Goal: Communication & Community: Participate in discussion

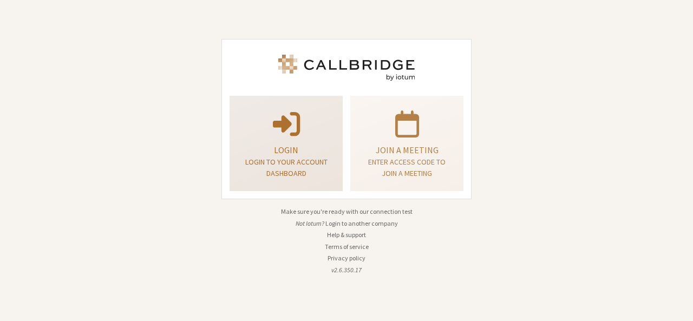
click at [307, 162] on p "Login to your account dashboard" at bounding box center [286, 167] width 86 height 23
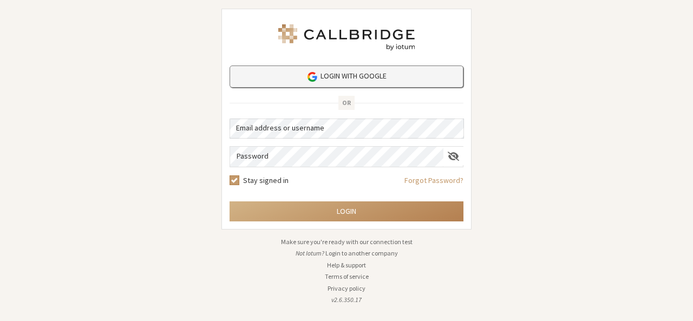
click at [350, 84] on link "Login with Google" at bounding box center [346, 76] width 234 height 22
click at [376, 73] on link "Login with Google" at bounding box center [346, 76] width 234 height 22
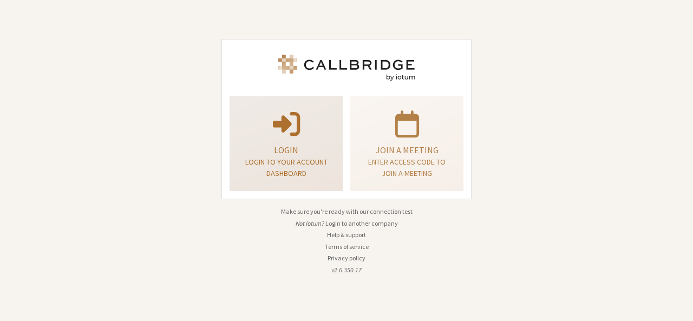
click at [285, 122] on span at bounding box center [286, 123] width 27 height 30
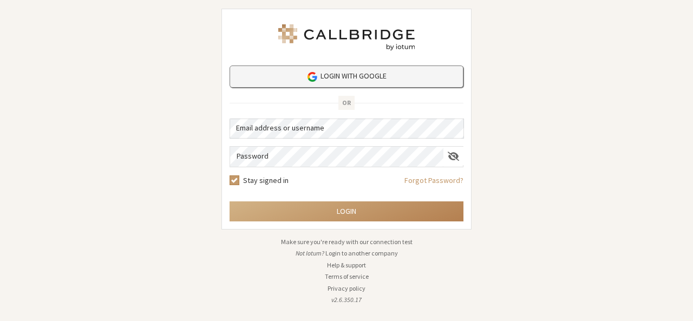
click at [372, 83] on link "Login with Google" at bounding box center [346, 76] width 234 height 22
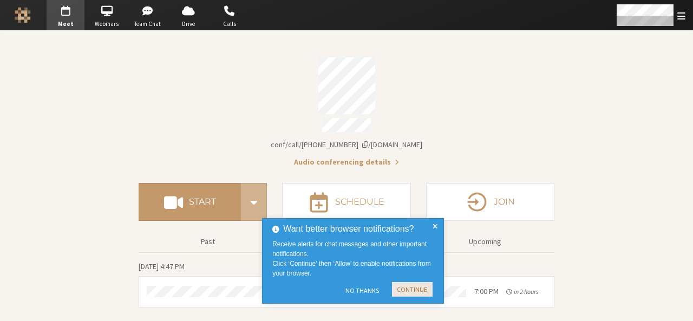
click at [419, 290] on button "Continue" at bounding box center [412, 289] width 41 height 15
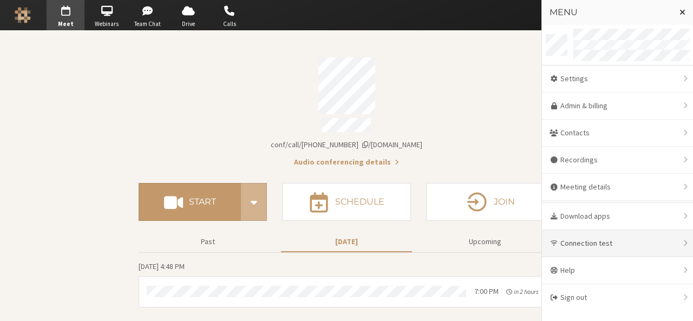
click at [601, 239] on div "Connection test" at bounding box center [617, 243] width 151 height 27
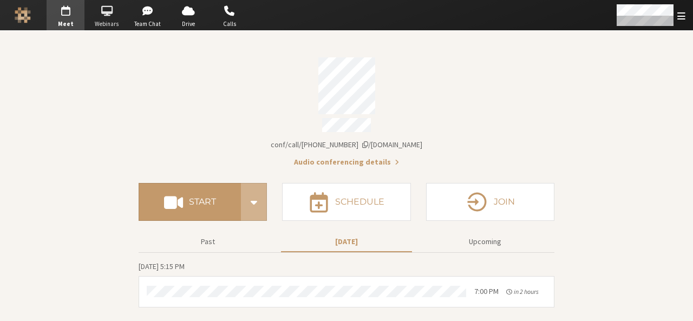
click at [115, 11] on span "button" at bounding box center [107, 10] width 38 height 17
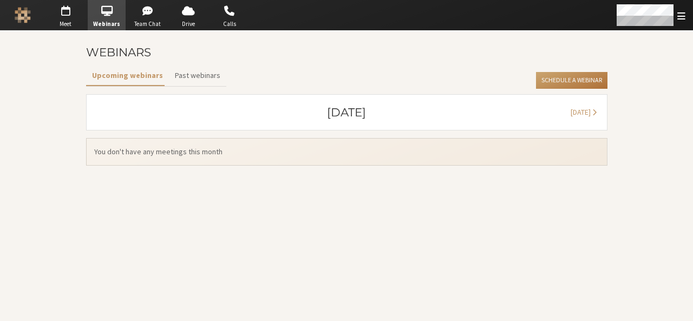
click at [568, 81] on button "Schedule a Webinar" at bounding box center [571, 80] width 71 height 17
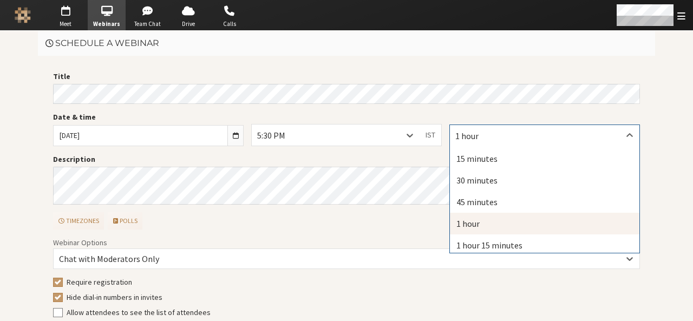
click at [495, 137] on div "1 hour" at bounding box center [544, 135] width 189 height 21
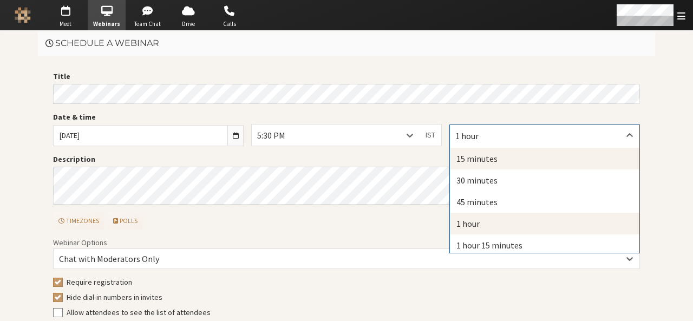
click at [488, 157] on div "15 minutes" at bounding box center [544, 159] width 189 height 22
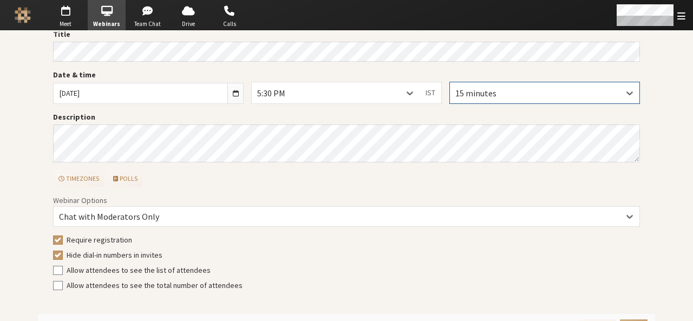
scroll to position [65, 0]
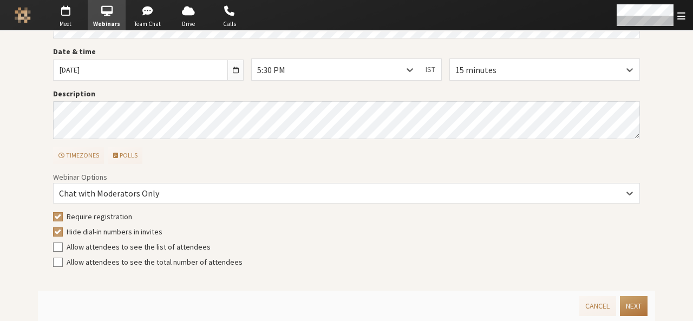
click at [620, 308] on button "Next" at bounding box center [634, 306] width 28 height 20
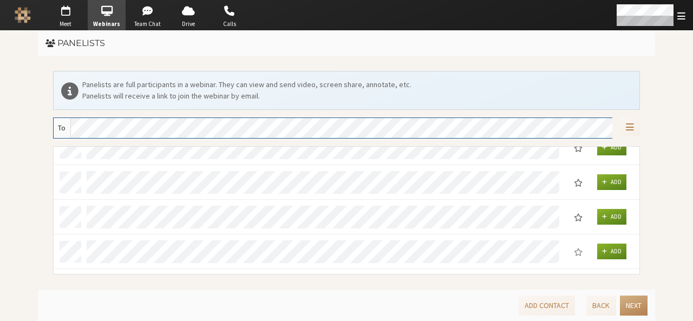
scroll to position [159, 0]
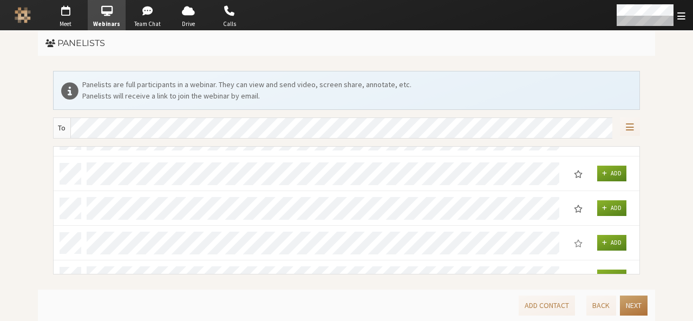
click at [632, 307] on button "Next" at bounding box center [634, 306] width 28 height 20
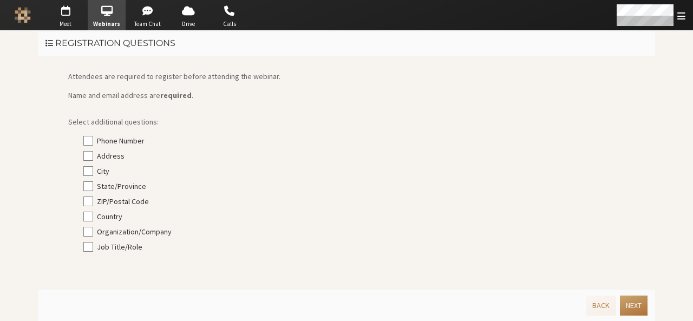
click at [632, 307] on button "Next" at bounding box center [634, 306] width 28 height 20
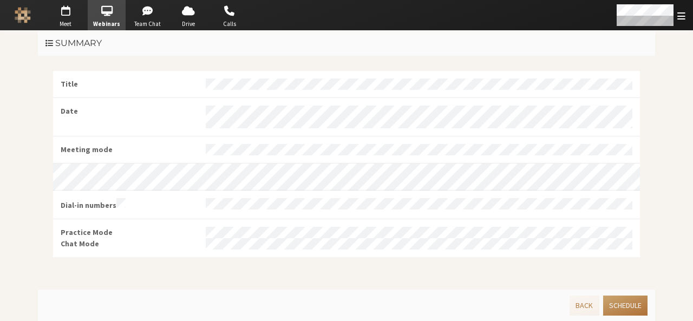
click at [632, 307] on button "Schedule" at bounding box center [625, 306] width 44 height 20
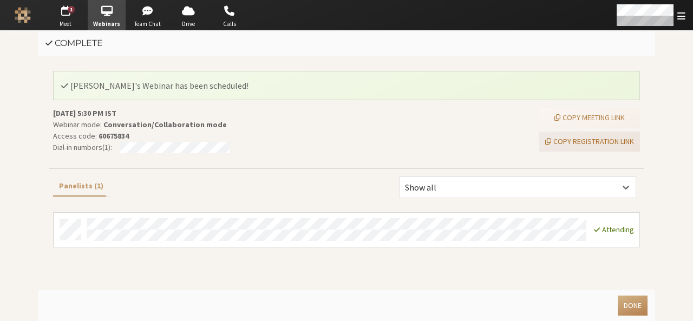
click at [580, 137] on button "Copy registration link" at bounding box center [589, 142] width 101 height 20
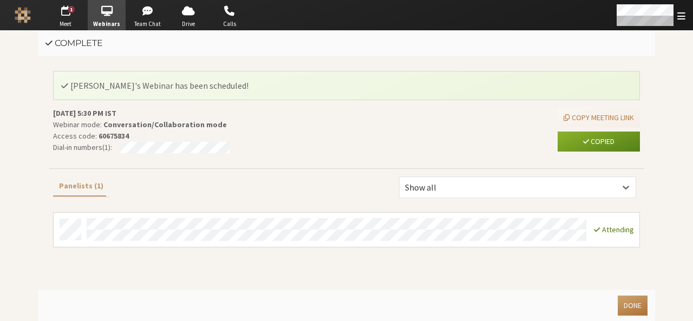
click at [633, 304] on button "Done" at bounding box center [633, 306] width 30 height 20
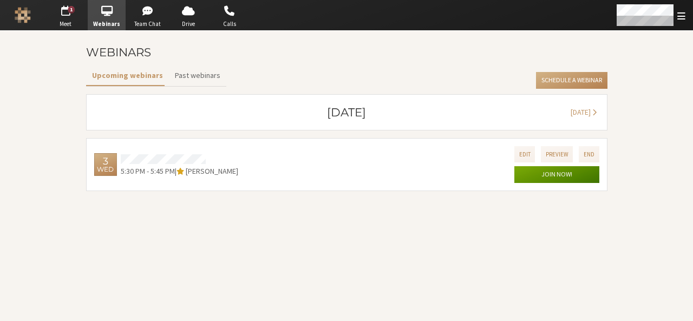
click at [529, 166] on button "Join now!" at bounding box center [556, 174] width 85 height 17
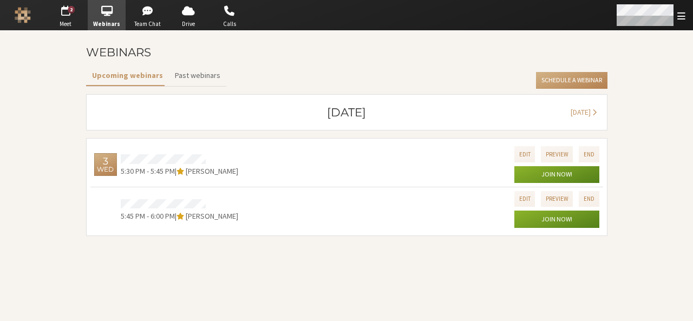
click at [686, 10] on div "Open menu" at bounding box center [650, 15] width 86 height 30
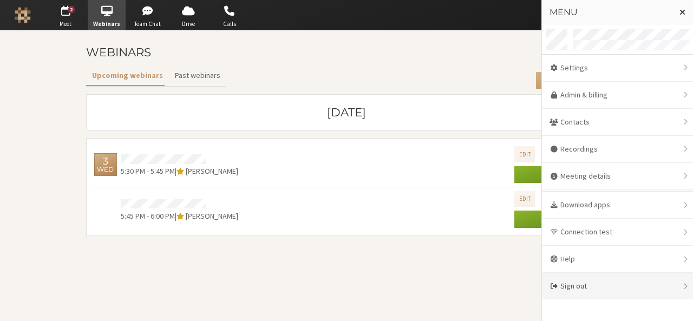
click at [598, 283] on div "Sign out" at bounding box center [617, 286] width 151 height 27
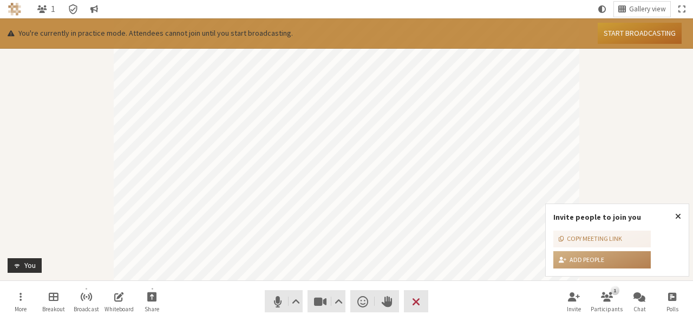
click at [631, 31] on button "Start broadcasting" at bounding box center [640, 33] width 84 height 21
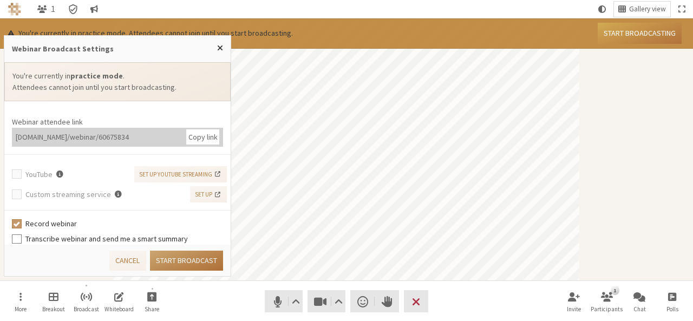
click at [187, 264] on button "Start broadcast" at bounding box center [186, 261] width 73 height 20
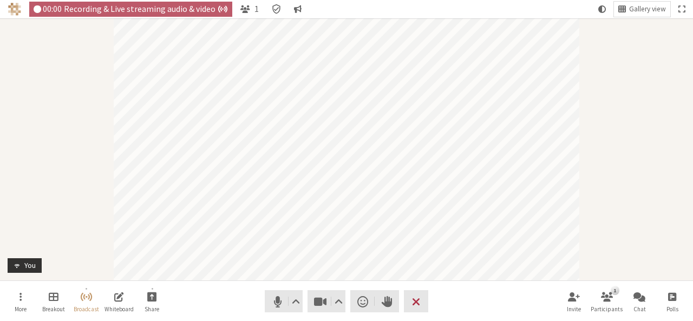
click at [345, 297] on div "Audio Video Send a reaction Raise hand Leave" at bounding box center [346, 301] width 163 height 22
click at [339, 297] on span "Video setting" at bounding box center [338, 301] width 8 height 15
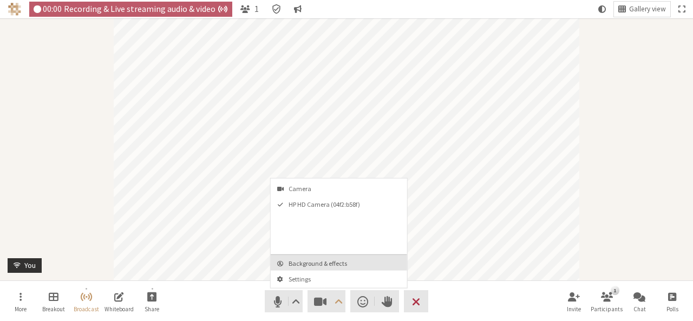
click at [323, 255] on button "Background & effects" at bounding box center [339, 263] width 136 height 16
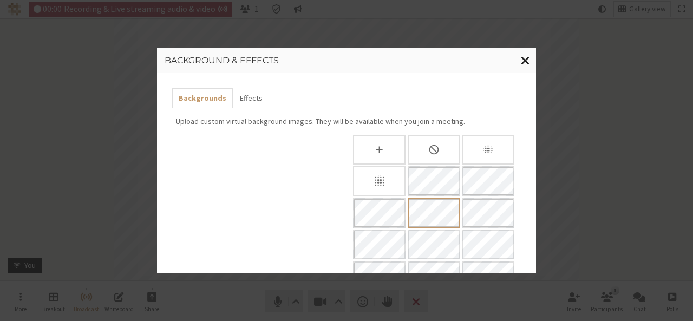
click at [522, 62] on span "Close modal" at bounding box center [525, 61] width 9 height 14
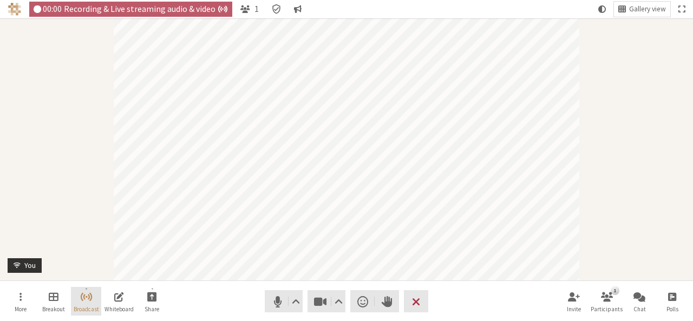
click at [81, 298] on span "Stop broadcast" at bounding box center [86, 296] width 12 height 12
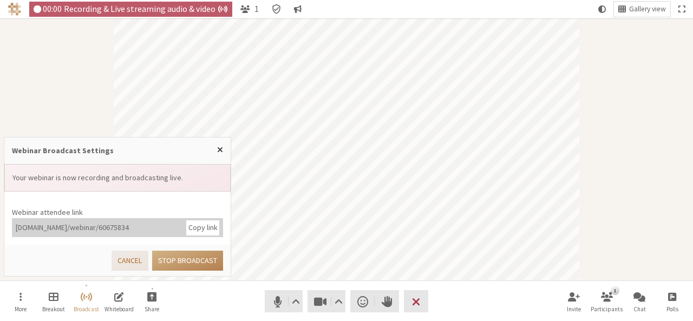
click at [115, 261] on button "Cancel" at bounding box center [129, 261] width 36 height 20
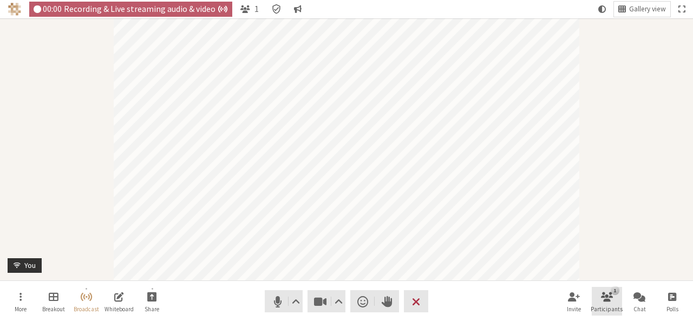
click at [603, 297] on span "Open participant list" at bounding box center [607, 296] width 12 height 12
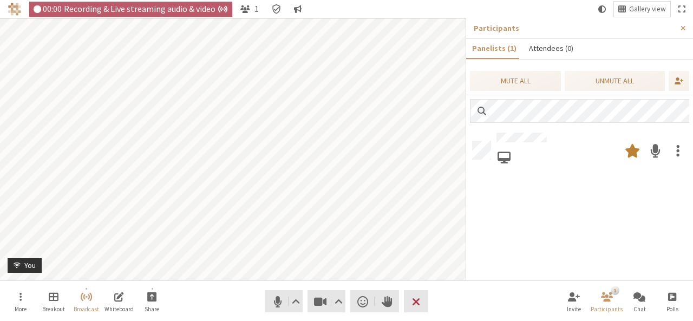
click at [550, 50] on button "Attendees (0)" at bounding box center [550, 48] width 56 height 19
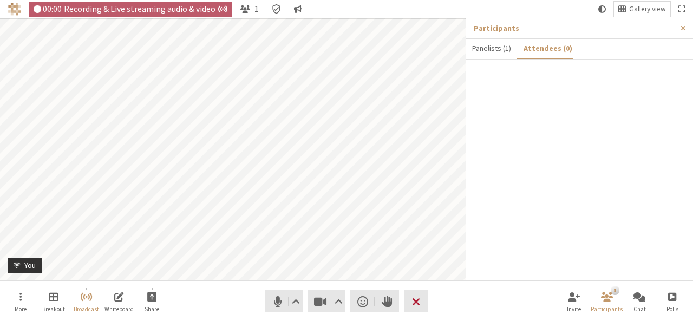
click at [412, 305] on span "End or leave meeting" at bounding box center [416, 301] width 8 height 15
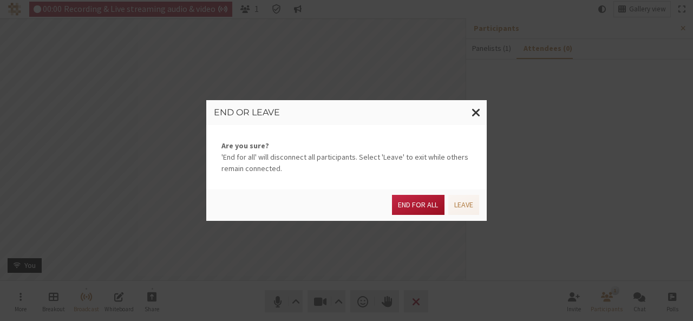
click at [404, 205] on button "End for all" at bounding box center [418, 205] width 52 height 20
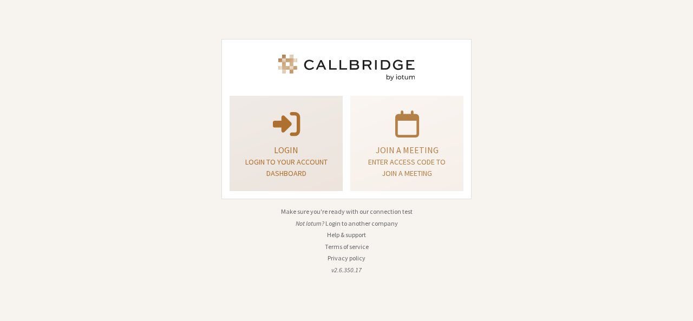
click at [292, 167] on p "Login to your account dashboard" at bounding box center [286, 167] width 86 height 23
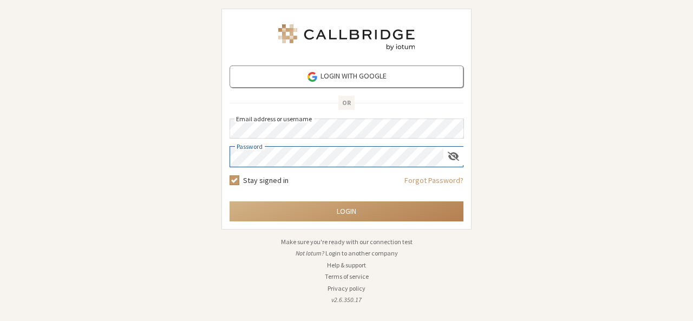
click at [229, 201] on button "Login" at bounding box center [346, 211] width 234 height 20
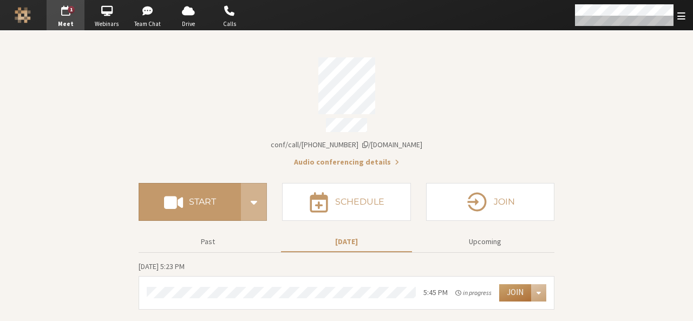
click at [512, 285] on button "Join" at bounding box center [515, 292] width 32 height 17
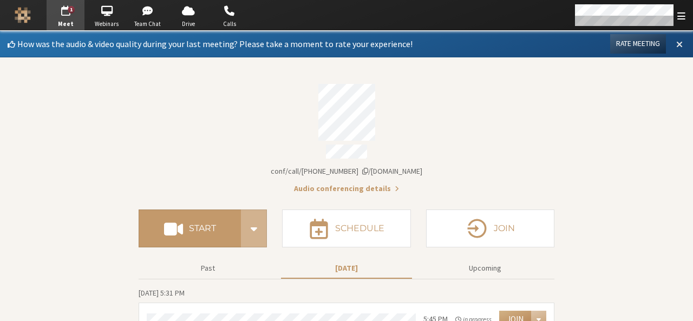
click at [676, 42] on span at bounding box center [679, 44] width 6 height 10
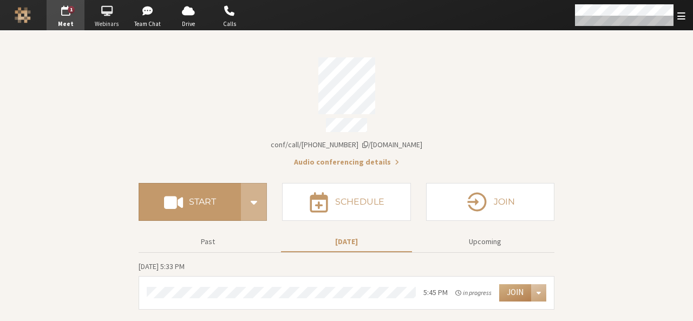
click at [98, 10] on span "button" at bounding box center [107, 10] width 38 height 17
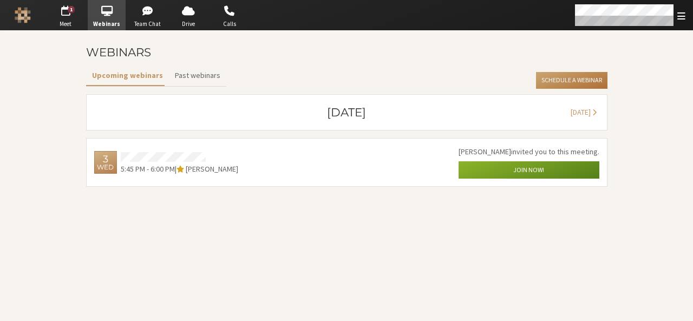
click at [552, 77] on button "Schedule a Webinar" at bounding box center [571, 80] width 71 height 17
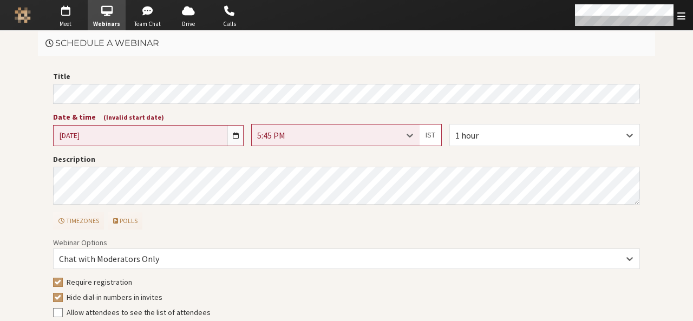
click at [209, 142] on input "Wed, Sep 3, 2025" at bounding box center [141, 136] width 174 height 20
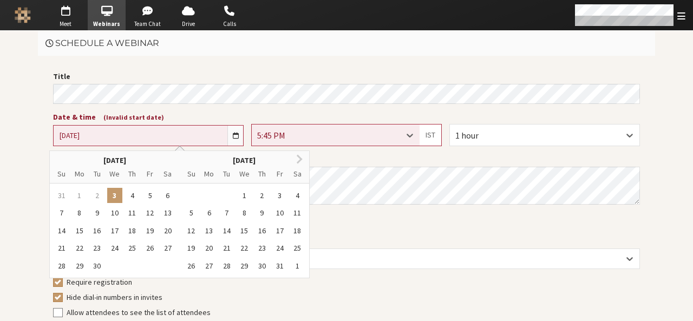
click at [209, 140] on input "Wed, Sep 3, 2025" at bounding box center [141, 136] width 174 height 20
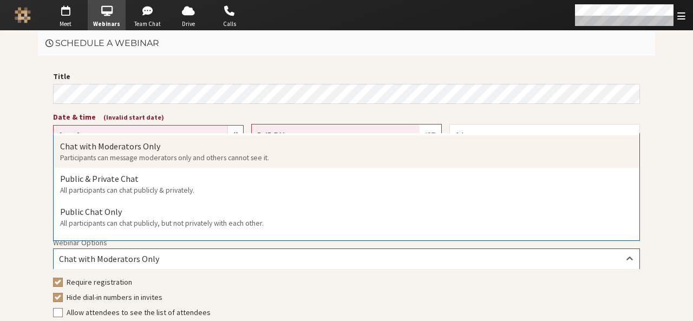
click at [368, 258] on div "Chat with Moderators Only" at bounding box center [347, 259] width 586 height 12
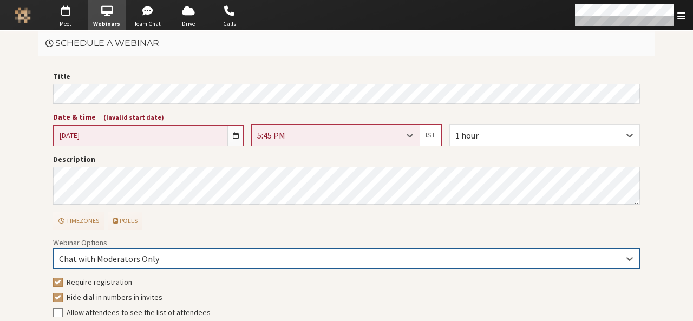
click at [368, 258] on div "Chat with Moderators Only" at bounding box center [347, 259] width 586 height 12
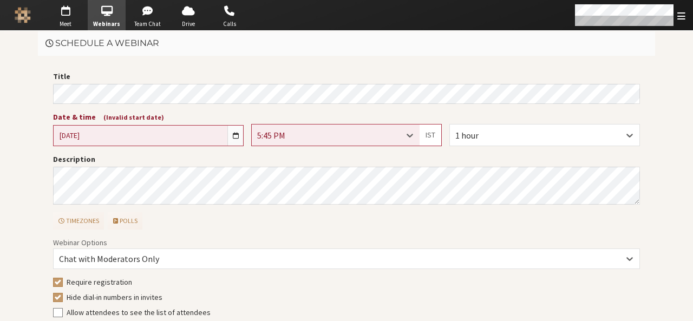
click at [367, 294] on label "Hide dial-in numbers in invites" at bounding box center [354, 297] width 574 height 11
click at [63, 294] on input "Hide dial-in numbers in invites" at bounding box center [58, 297] width 10 height 11
click at [367, 294] on label "Hide dial-in numbers in invites" at bounding box center [354, 297] width 574 height 11
click at [63, 294] on input "Hide dial-in numbers in invites" at bounding box center [58, 297] width 10 height 11
checkbox input "true"
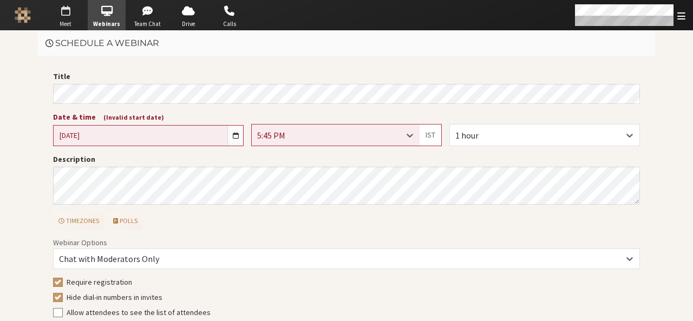
click at [64, 7] on span "button" at bounding box center [66, 10] width 38 height 17
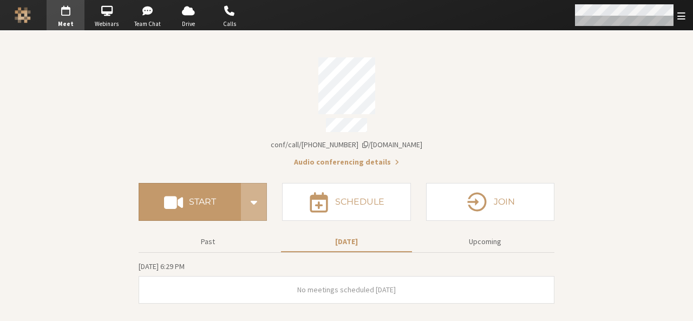
click at [682, 22] on div "Open menu" at bounding box center [629, 15] width 128 height 30
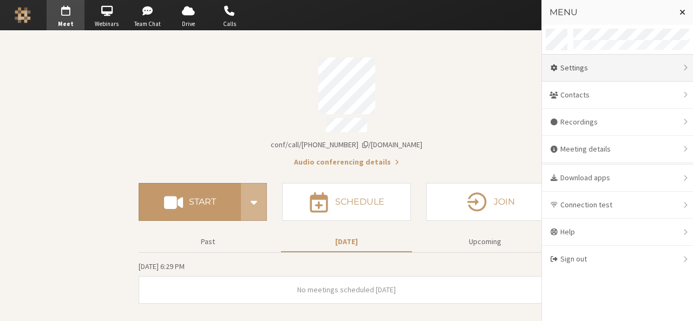
click at [636, 62] on div "Settings" at bounding box center [617, 68] width 151 height 27
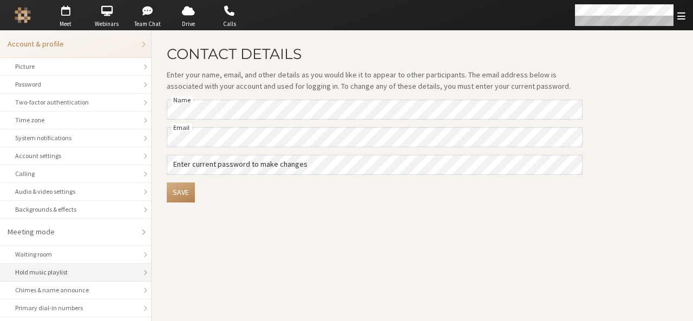
click at [63, 270] on div "Hold music playlist" at bounding box center [75, 272] width 121 height 10
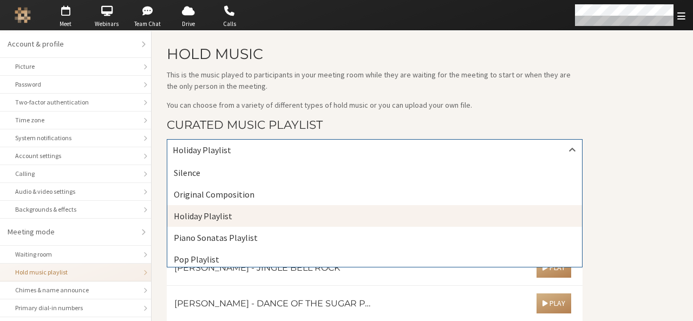
click at [562, 152] on div at bounding box center [571, 150] width 19 height 21
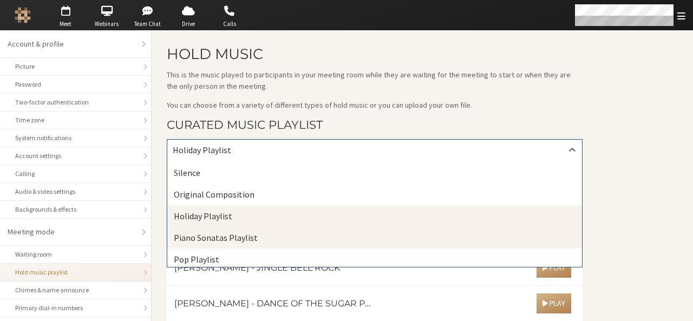
click at [432, 227] on div "Piano Sonatas Playlist" at bounding box center [374, 238] width 415 height 22
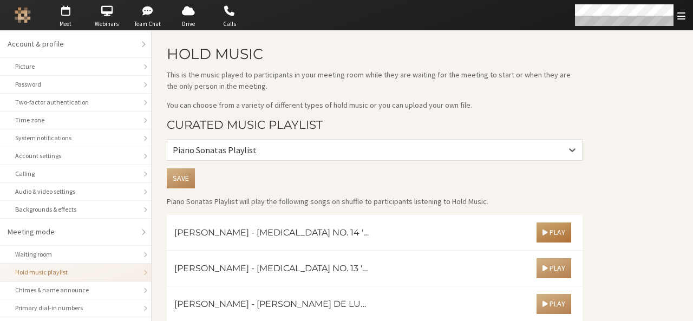
click at [548, 229] on span "Play" at bounding box center [553, 232] width 23 height 10
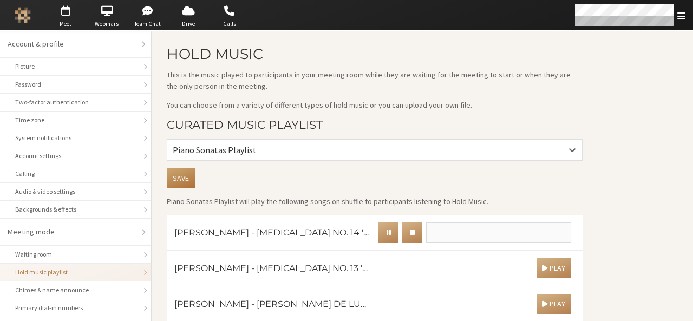
click at [193, 181] on button "Save" at bounding box center [181, 178] width 28 height 20
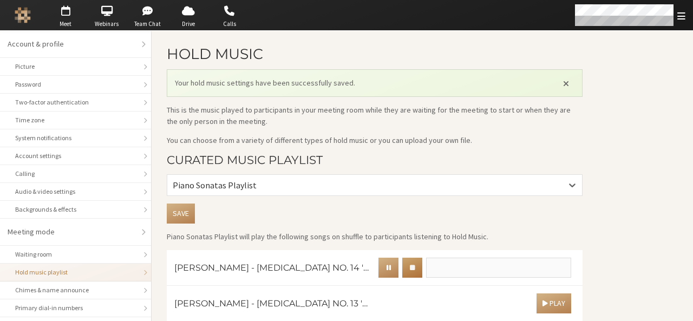
click at [404, 264] on button "button" at bounding box center [412, 268] width 20 height 20
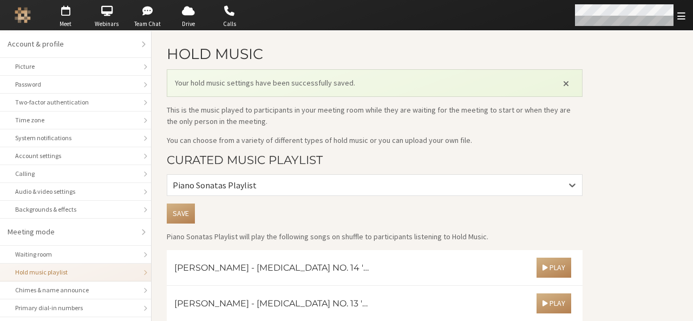
click at [680, 19] on span "Open menu" at bounding box center [681, 16] width 8 height 10
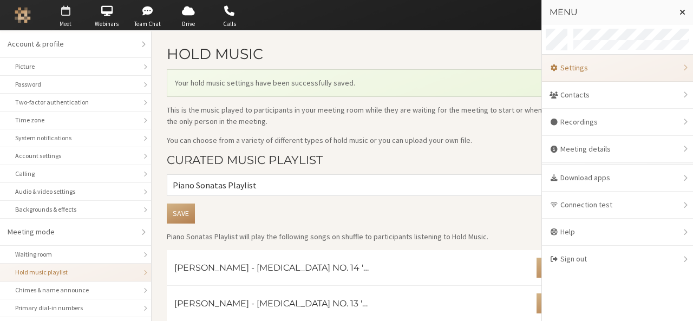
click at [65, 21] on span "Meet" at bounding box center [66, 23] width 38 height 9
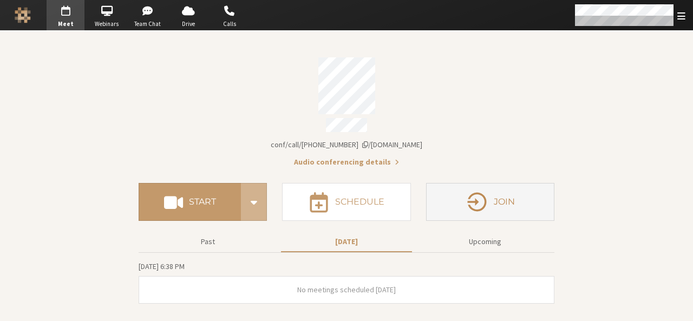
click at [494, 198] on h4 "Join" at bounding box center [504, 202] width 21 height 9
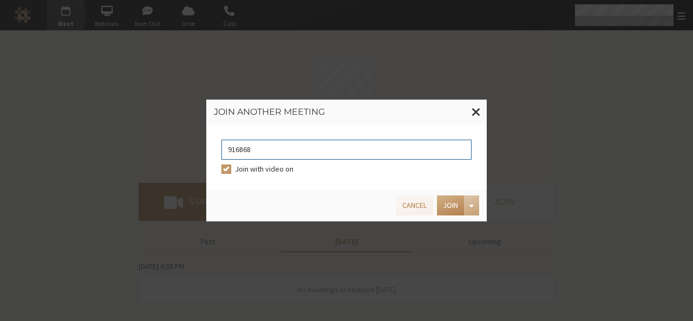
type input "9168685"
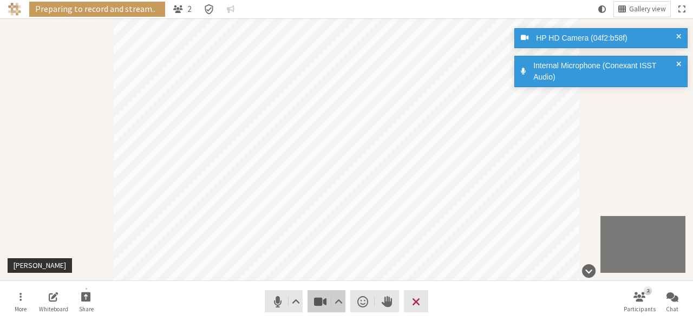
click at [326, 298] on span "Stop video (Alt+V)" at bounding box center [320, 301] width 15 height 15
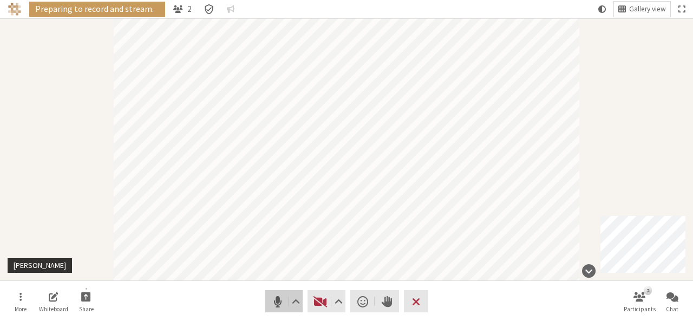
click at [281, 303] on span "Mute (Alt+A)" at bounding box center [277, 301] width 15 height 15
click at [631, 299] on button "2 Participants" at bounding box center [639, 301] width 30 height 29
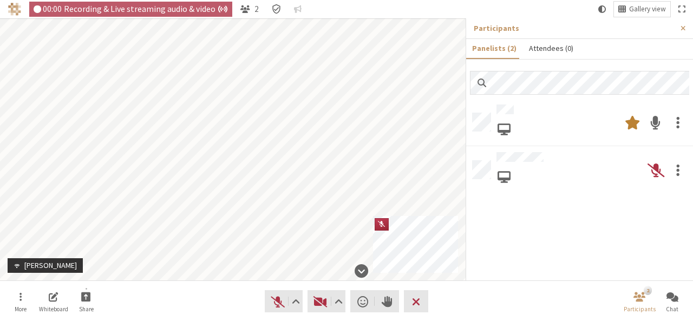
click at [555, 47] on button "Attendees (0)" at bounding box center [550, 48] width 56 height 19
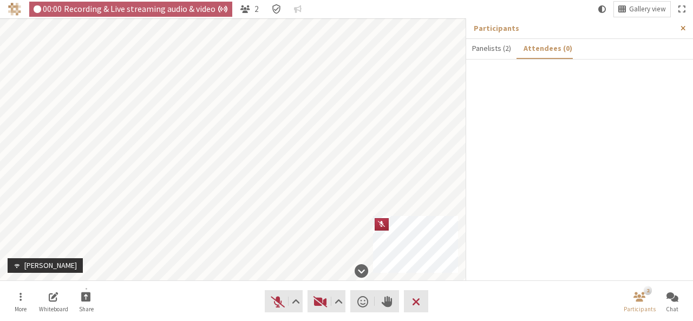
click at [682, 25] on span "Close sidebar" at bounding box center [682, 28] width 5 height 8
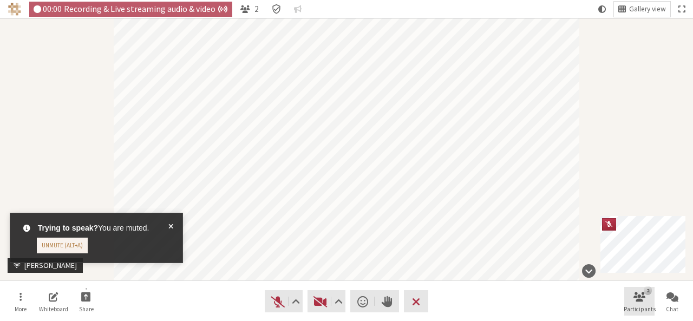
click at [634, 303] on button "2 Participants" at bounding box center [639, 301] width 30 height 29
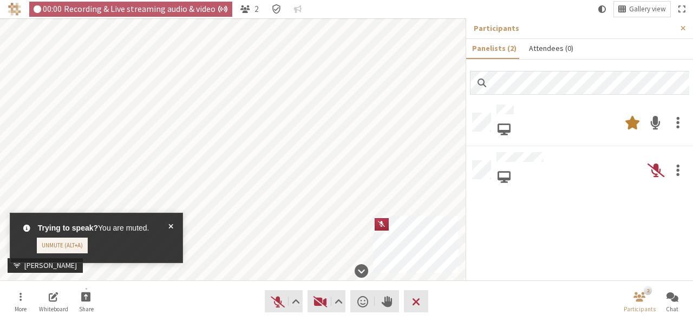
click at [544, 49] on button "Attendees (0)" at bounding box center [550, 48] width 56 height 19
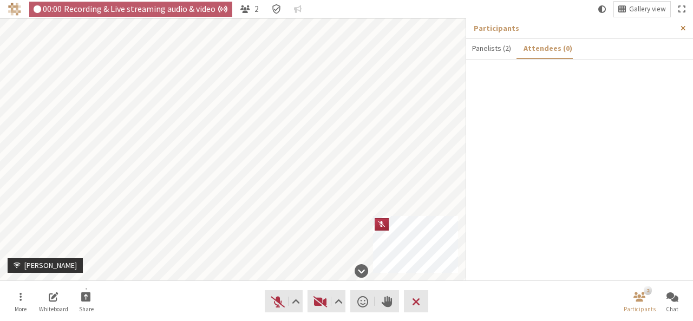
click at [685, 30] on span "Close sidebar" at bounding box center [682, 28] width 5 height 8
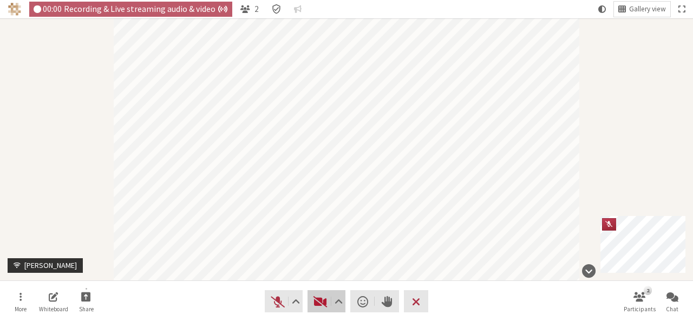
click at [326, 296] on span "Start video (Alt+V)" at bounding box center [320, 301] width 15 height 15
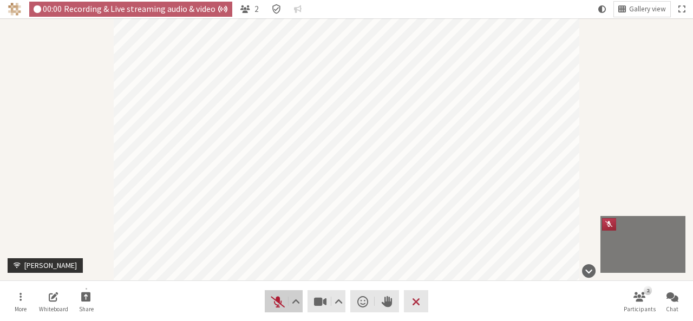
click at [279, 306] on span "Unmute (Alt+A)" at bounding box center [277, 301] width 15 height 15
click at [57, 5] on span "00:00" at bounding box center [52, 8] width 19 height 9
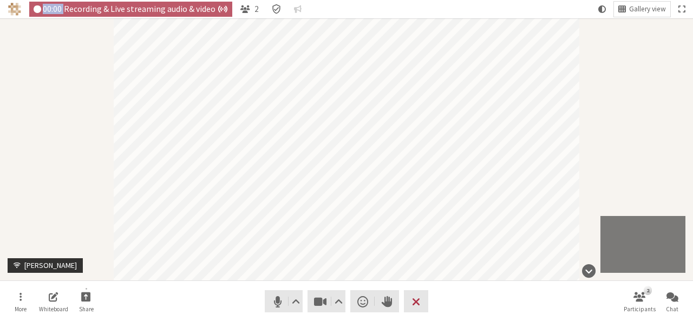
click at [71, 106] on div "Participant" at bounding box center [346, 149] width 693 height 262
click at [416, 301] on span "Leave meeting" at bounding box center [416, 301] width 8 height 15
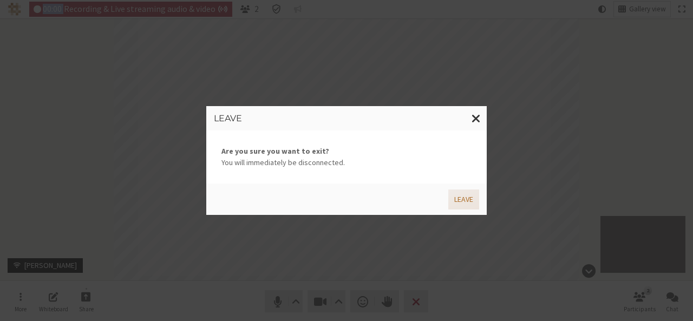
click at [457, 202] on button "Leave" at bounding box center [463, 199] width 31 height 20
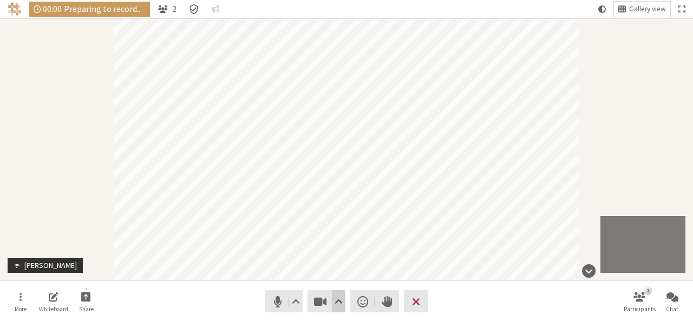
click at [337, 299] on span "Video setting" at bounding box center [338, 301] width 8 height 15
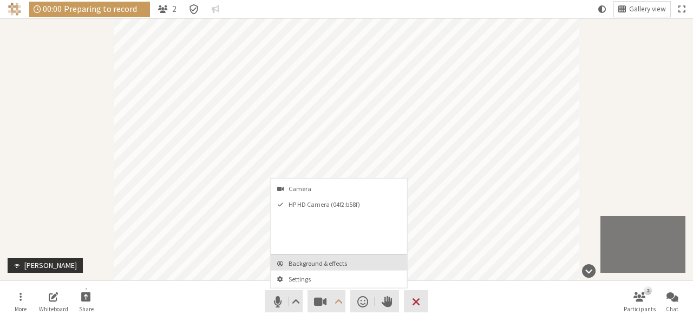
click at [347, 265] on span "Background & effects" at bounding box center [345, 263] width 114 height 7
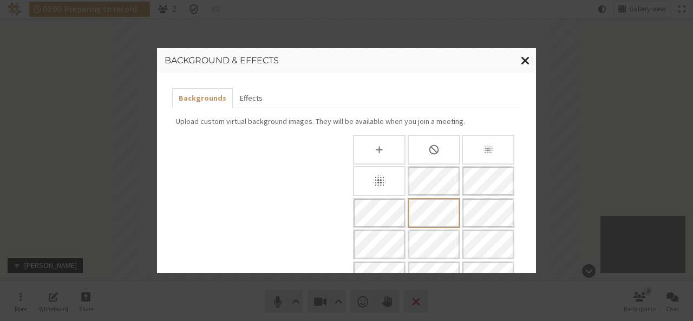
click at [523, 58] on span "Close modal" at bounding box center [525, 61] width 9 height 14
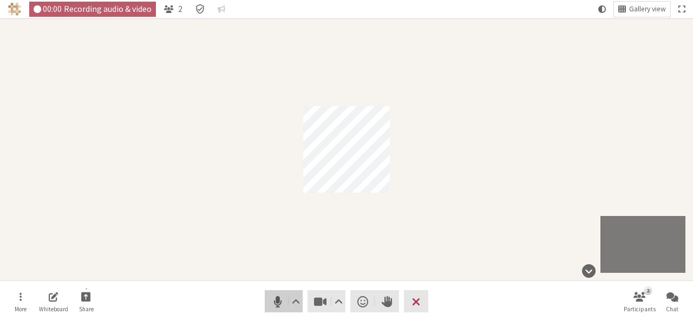
click at [266, 298] on button "Audio" at bounding box center [284, 301] width 38 height 22
click at [314, 303] on span "Stop video (Alt+V)" at bounding box center [320, 301] width 15 height 15
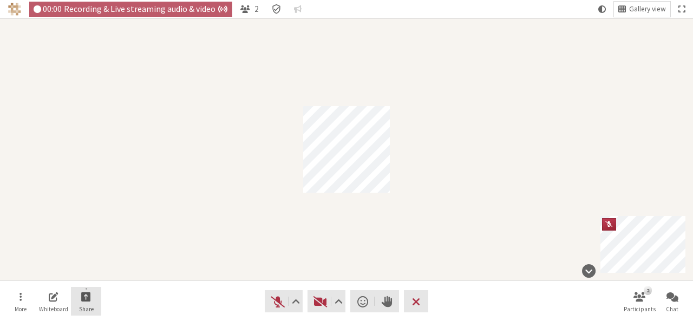
click at [73, 301] on button "Share" at bounding box center [86, 301] width 30 height 29
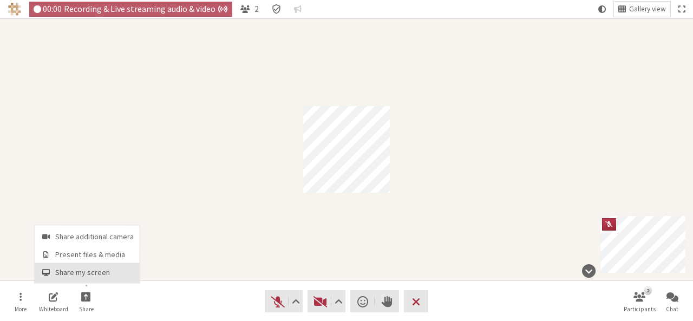
click at [96, 273] on span "Share my screen" at bounding box center [94, 272] width 78 height 8
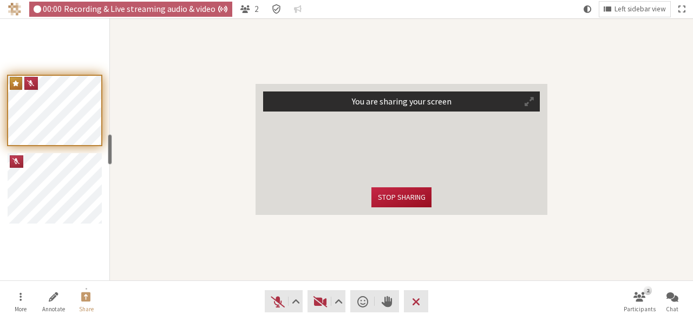
click at [391, 190] on button "Stop sharing" at bounding box center [401, 197] width 60 height 20
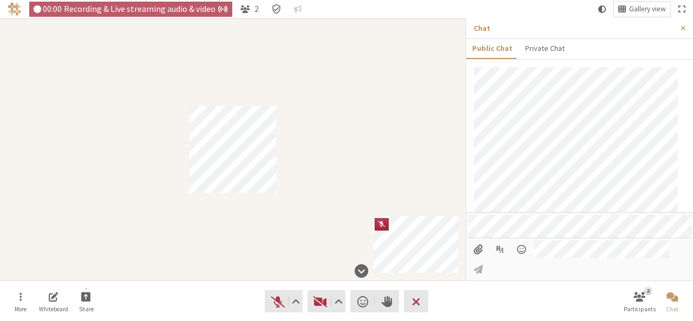
scroll to position [16, 0]
click at [477, 259] on input "File picker" at bounding box center [478, 249] width 20 height 18
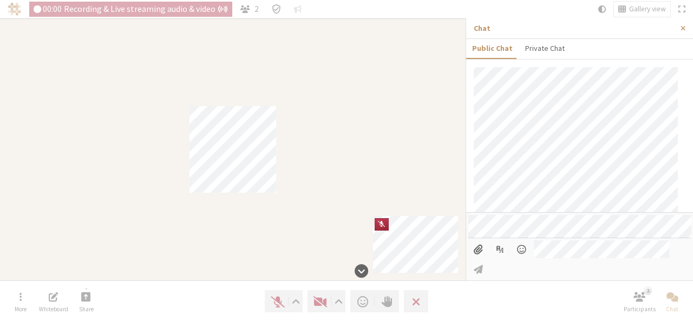
type input "C:\fakepath\chat.png"
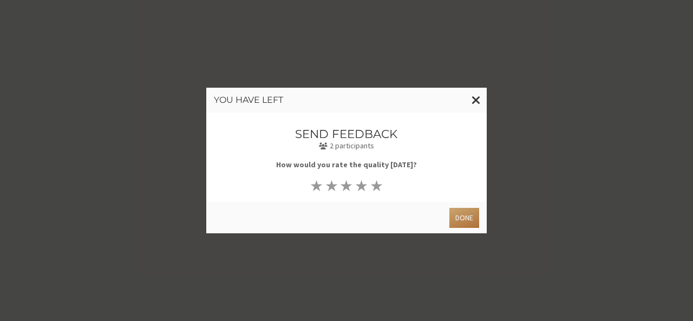
click at [454, 212] on button "Done" at bounding box center [464, 218] width 30 height 20
